Goal: Obtain resource: Obtain resource

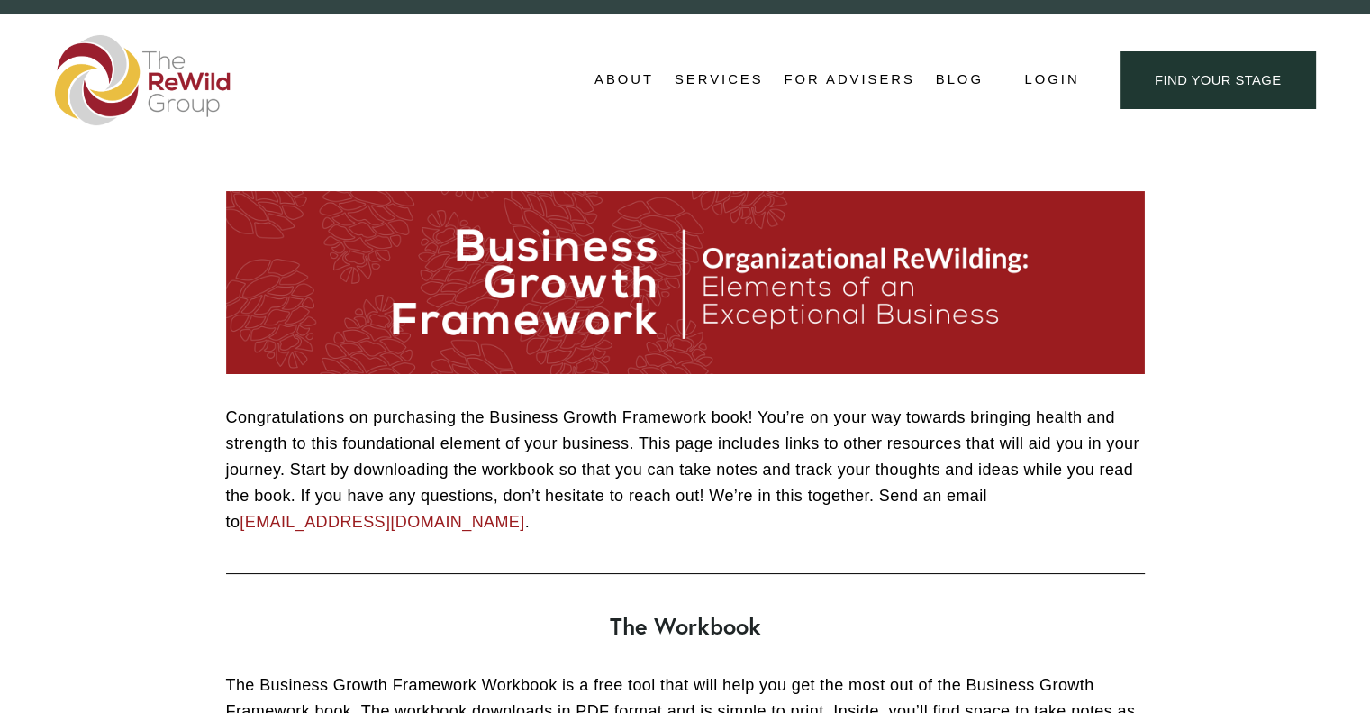
scroll to position [41, 0]
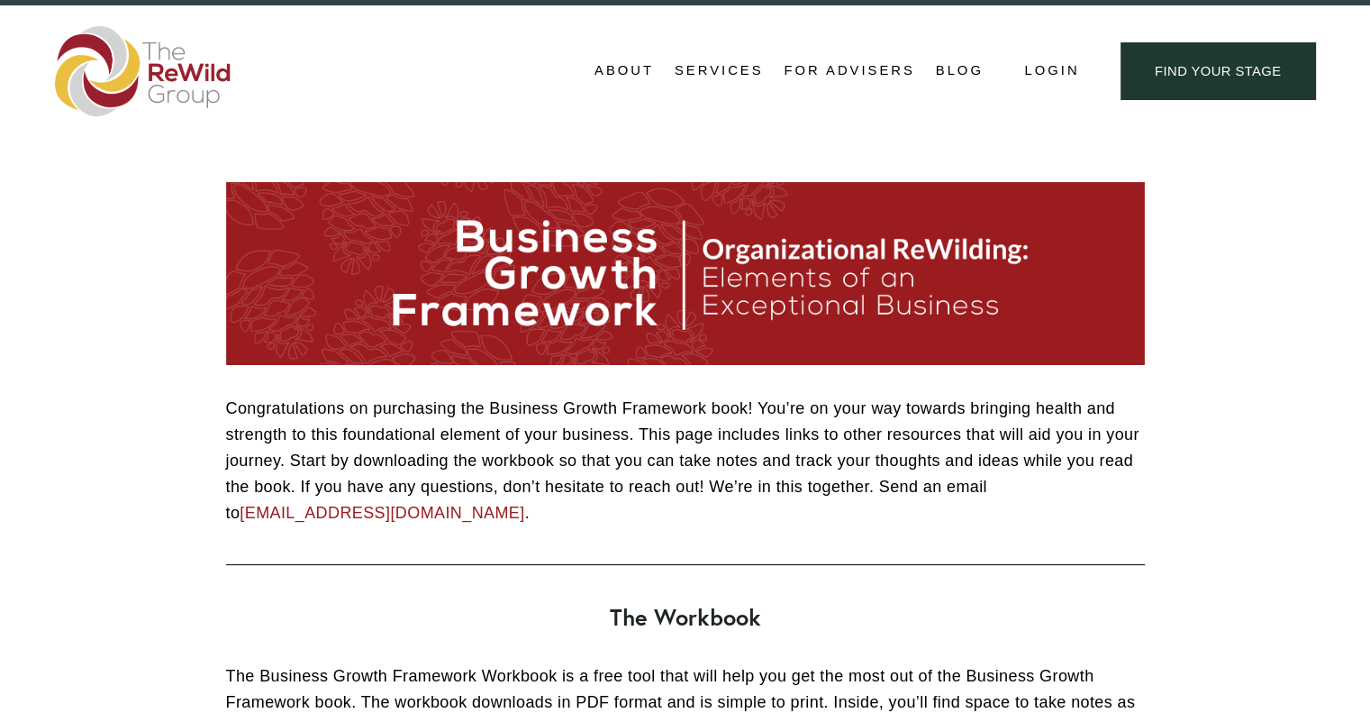
click at [1181, 86] on link "find your stage" at bounding box center [1218, 70] width 195 height 57
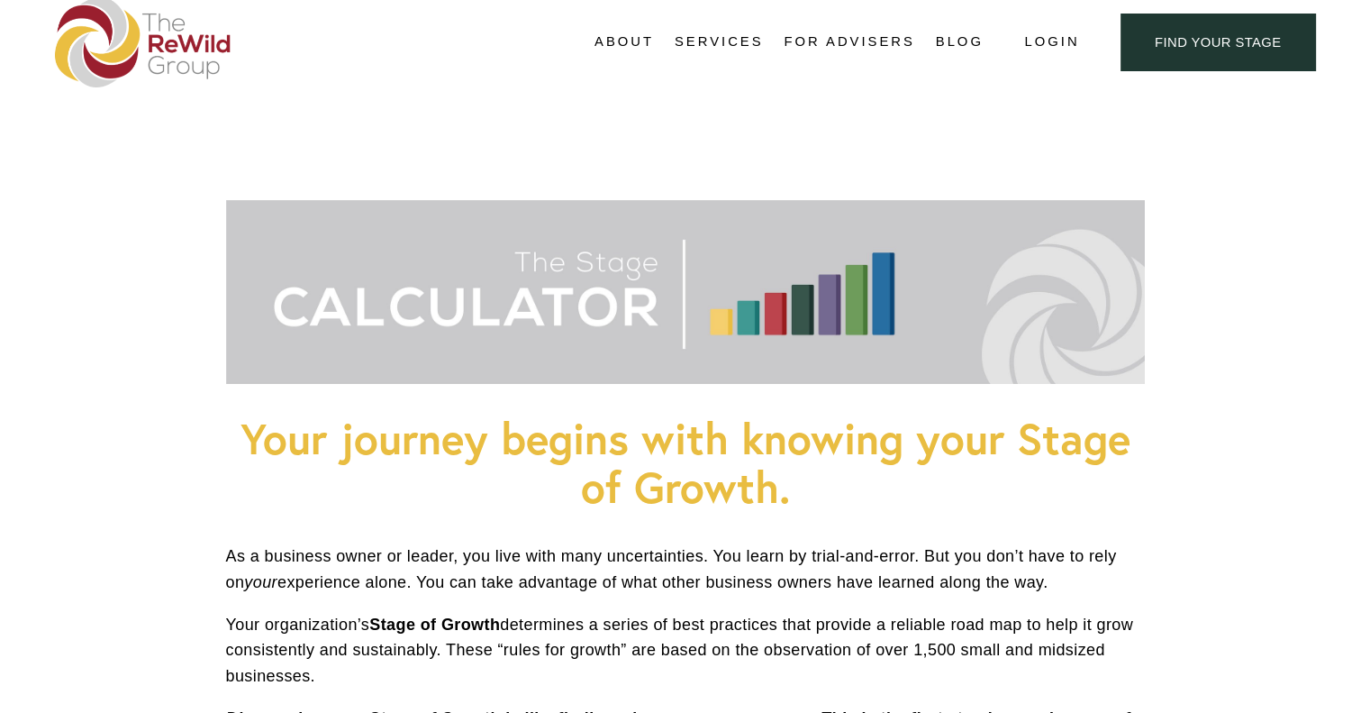
scroll to position [16, 0]
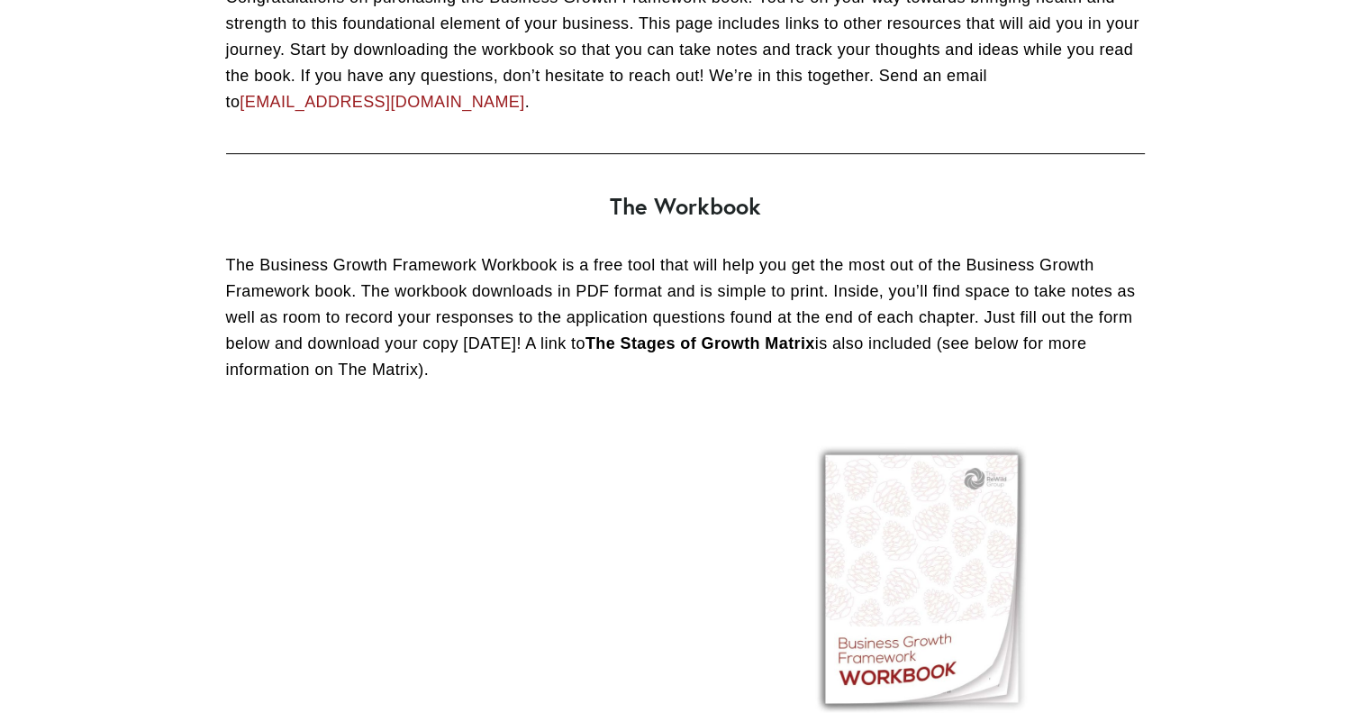
scroll to position [455, 0]
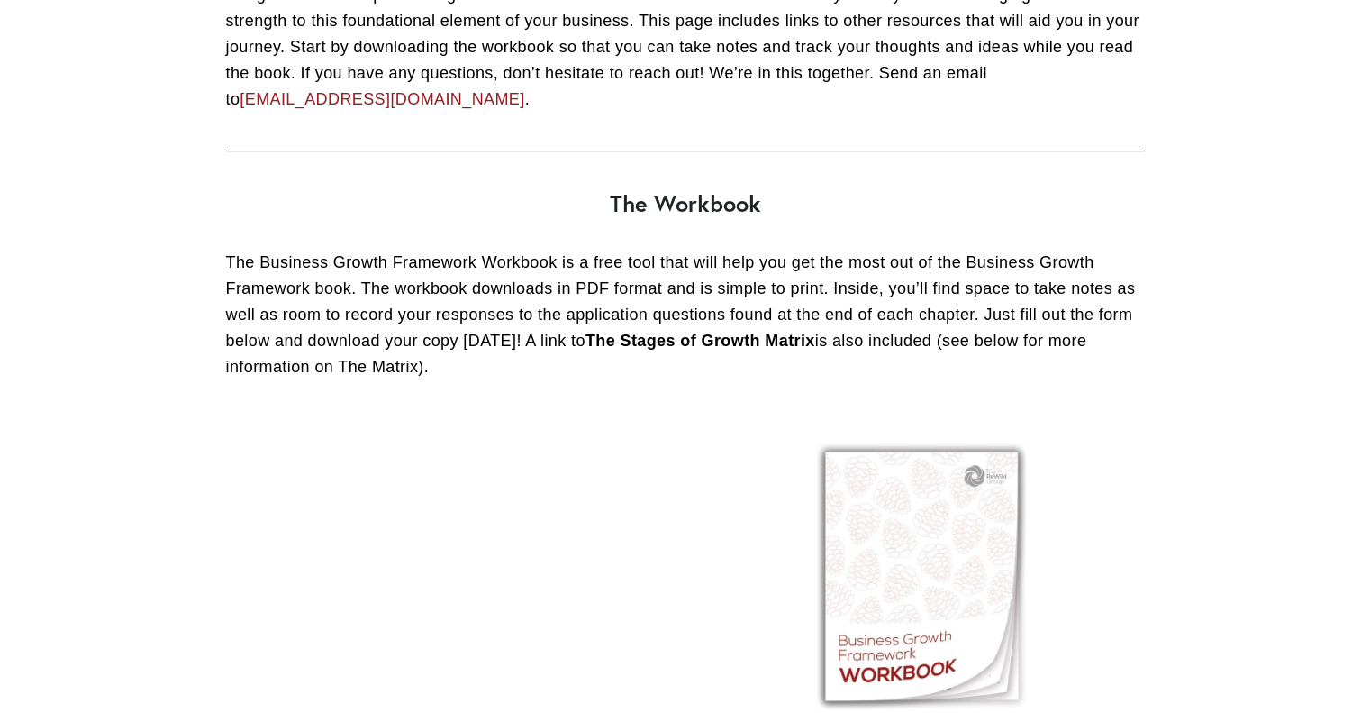
click at [499, 281] on p "The Business Growth Framework Workbook is a free tool that will help you get th…" at bounding box center [685, 315] width 919 height 130
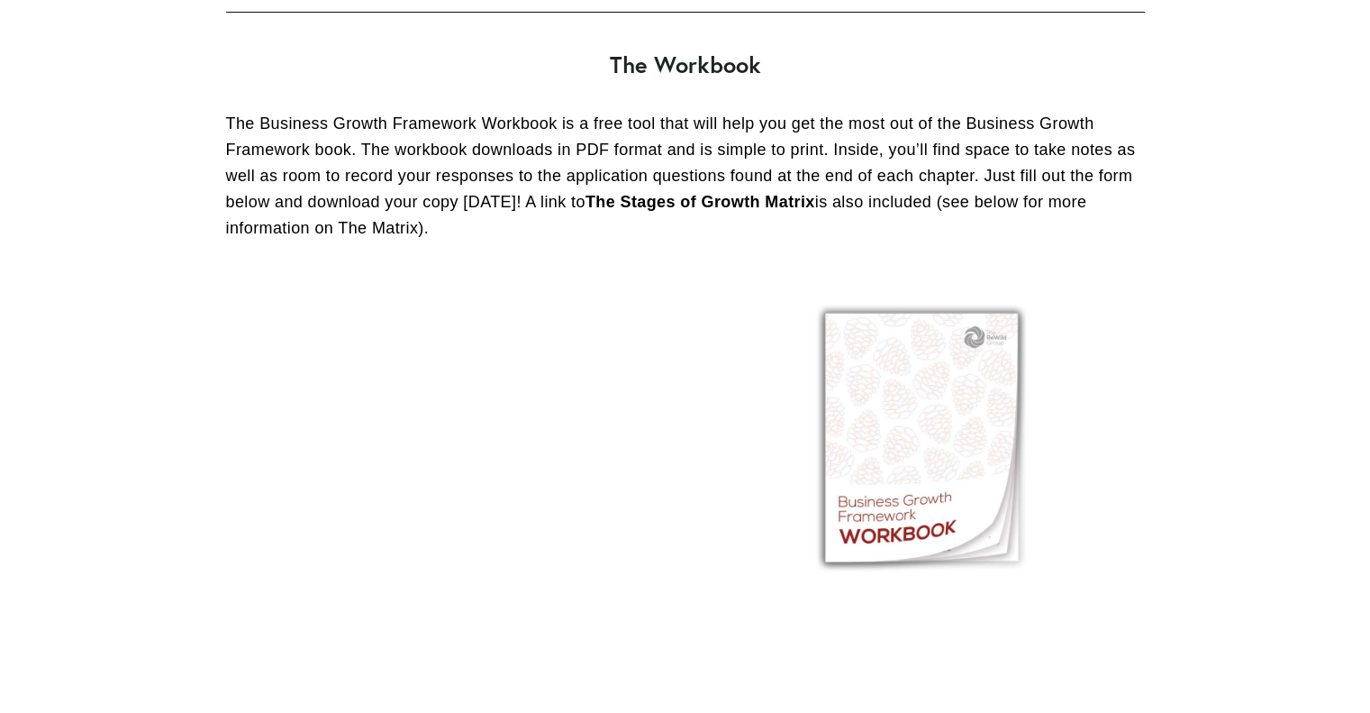
scroll to position [595, 0]
